Goal: Information Seeking & Learning: Compare options

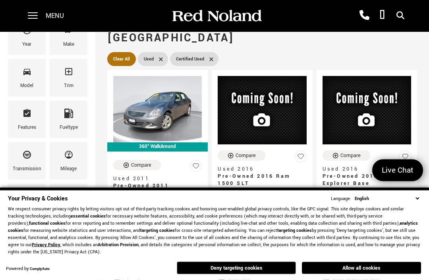
scroll to position [102, 0]
click at [251, 274] on button "Deny targeting cookies" at bounding box center [236, 267] width 119 height 13
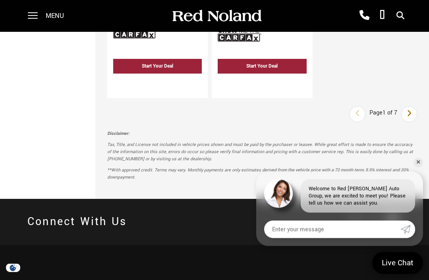
scroll to position [2504, 0]
click at [408, 107] on icon "next page" at bounding box center [409, 113] width 5 height 13
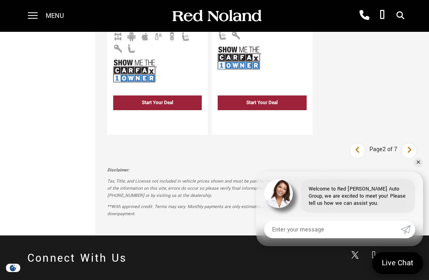
scroll to position [2530, 0]
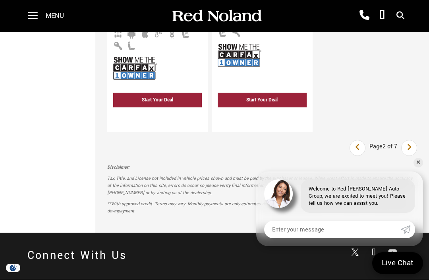
click at [407, 141] on icon "next page" at bounding box center [409, 147] width 5 height 13
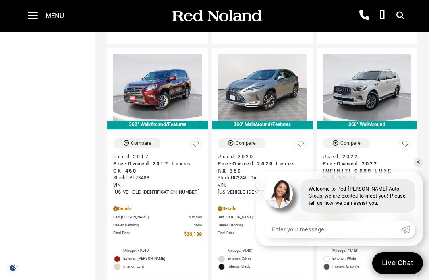
scroll to position [1923, 0]
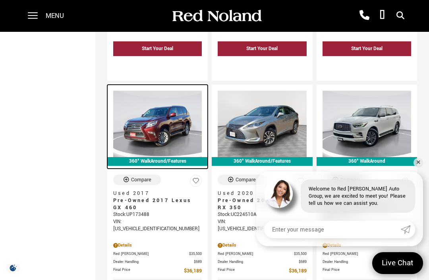
click at [162, 101] on img at bounding box center [157, 124] width 89 height 66
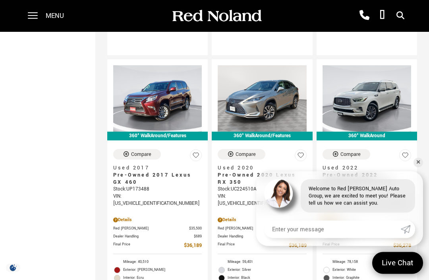
scroll to position [1882, 0]
click at [422, 167] on link "✕" at bounding box center [419, 163] width 10 height 10
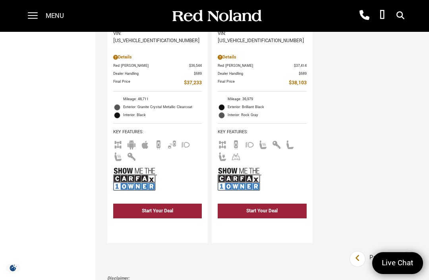
scroll to position [2399, 0]
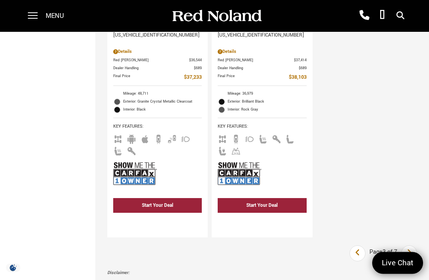
click at [409, 246] on icon "next page" at bounding box center [409, 252] width 5 height 13
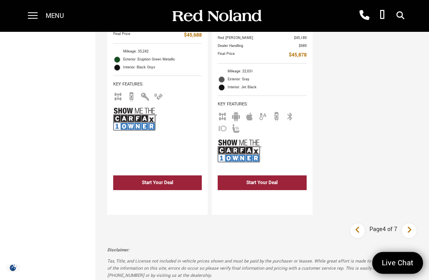
scroll to position [2471, 0]
click at [413, 223] on link "Next" at bounding box center [409, 230] width 17 height 14
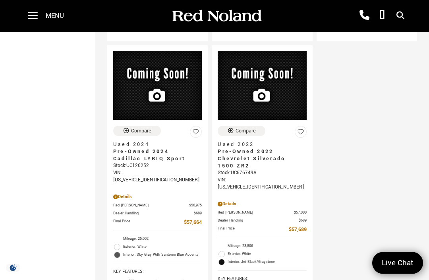
scroll to position [2314, 0]
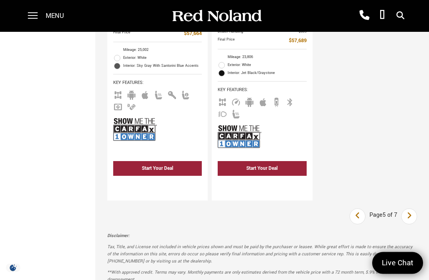
click at [411, 209] on icon "next page" at bounding box center [409, 215] width 5 height 13
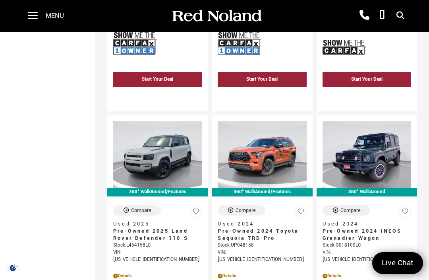
scroll to position [1819, 0]
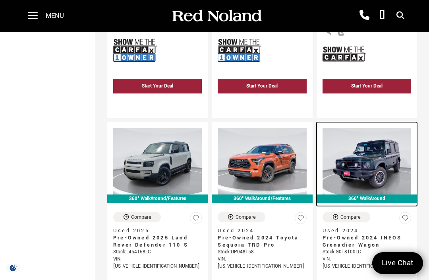
click at [387, 128] on img at bounding box center [367, 161] width 89 height 66
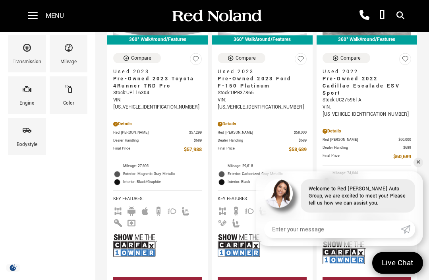
scroll to position [210, 0]
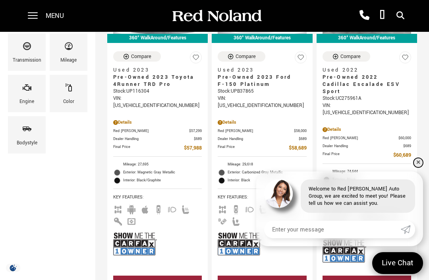
click at [421, 167] on link "✕" at bounding box center [419, 163] width 10 height 10
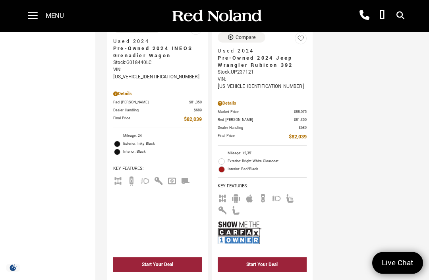
scroll to position [2362, 0]
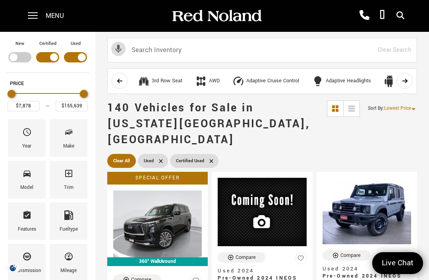
click at [52, 58] on div "Filter by Vehicle Type" at bounding box center [47, 57] width 23 height 10
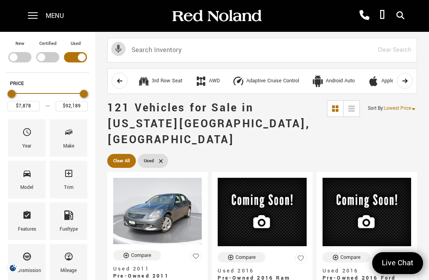
click at [81, 59] on div "Filter by Vehicle Type" at bounding box center [75, 57] width 23 height 10
type input "$166,622"
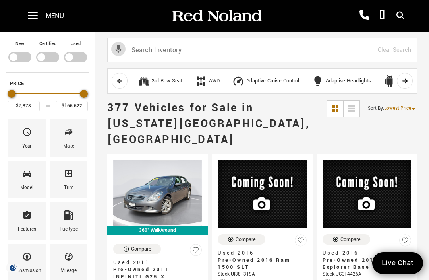
click at [14, 56] on div "Filter by Vehicle Type" at bounding box center [19, 57] width 23 height 10
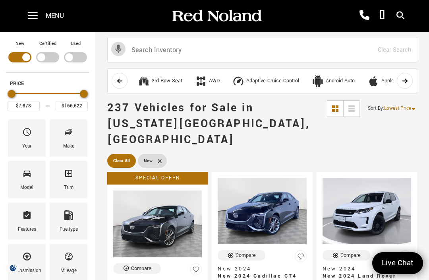
type input "$46,985"
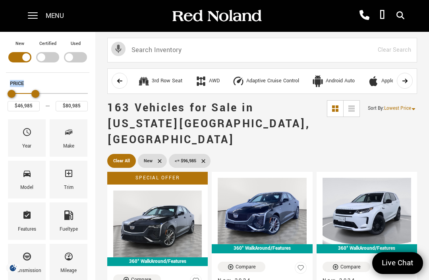
type input "$77,485"
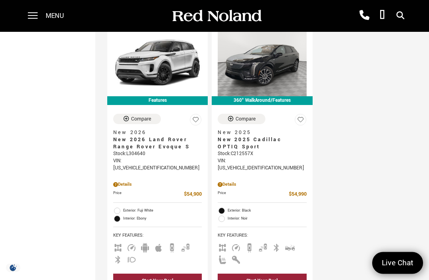
scroll to position [1999, 0]
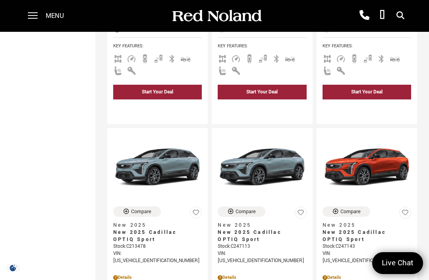
scroll to position [1215, 0]
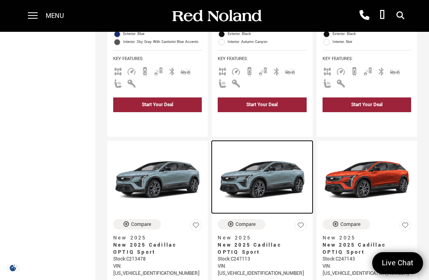
click at [273, 147] on img at bounding box center [262, 180] width 89 height 66
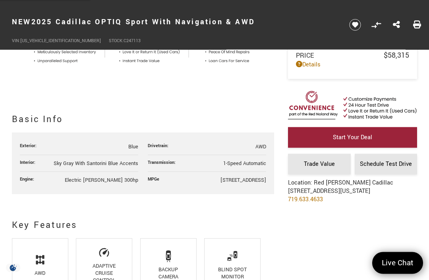
scroll to position [303, 0]
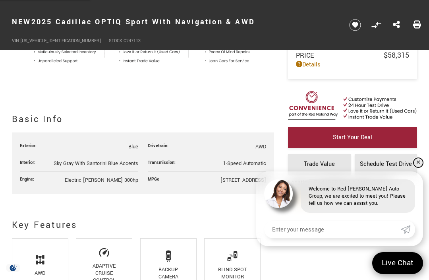
click at [416, 167] on link "✕" at bounding box center [419, 163] width 10 height 10
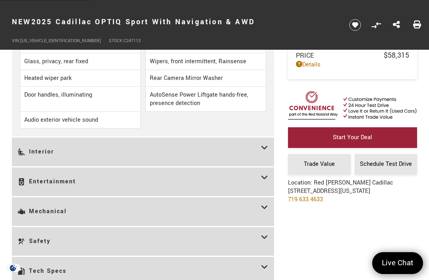
scroll to position [1195, 0]
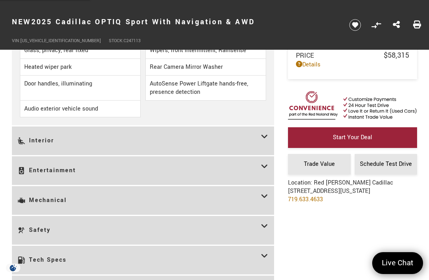
click at [264, 149] on icon at bounding box center [264, 140] width 7 height 17
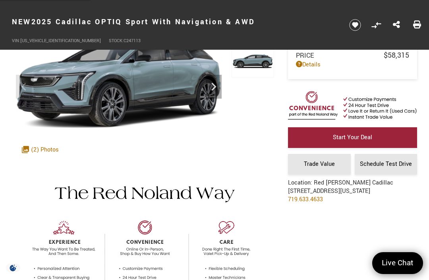
scroll to position [64, 0]
